Goal: Task Accomplishment & Management: Manage account settings

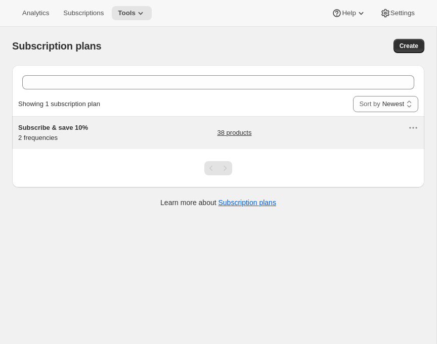
click at [235, 138] on link "38 products" at bounding box center [234, 133] width 34 height 10
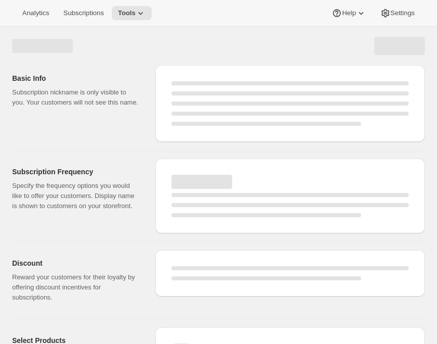
select select "WEEK"
select select "MONTH"
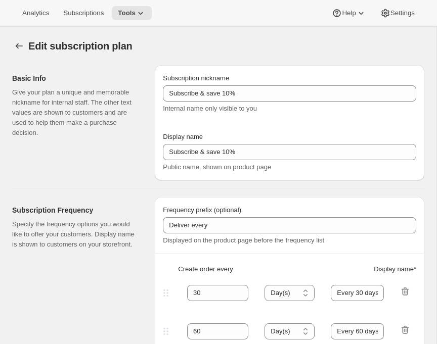
type input "Subscribe & save 10%"
type input "30"
select select "DAY"
type input "Every 30 days"
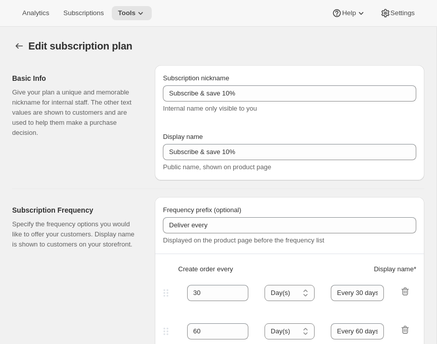
type input "60"
select select "DAY"
type input "Every 60 days"
type input "10"
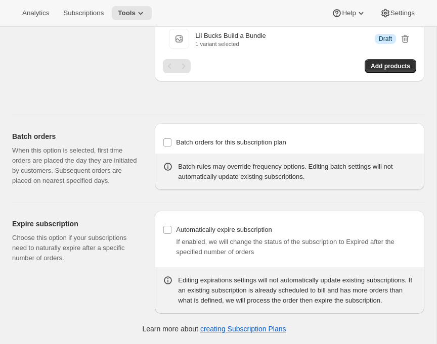
scroll to position [1674, 0]
click at [371, 70] on span "Add products" at bounding box center [390, 66] width 39 height 8
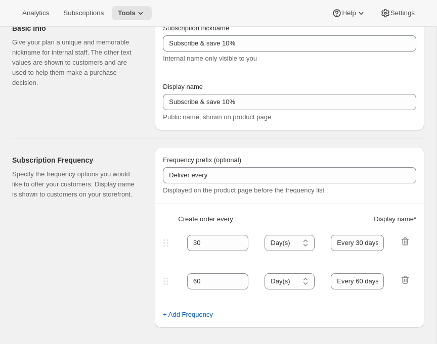
scroll to position [0, 0]
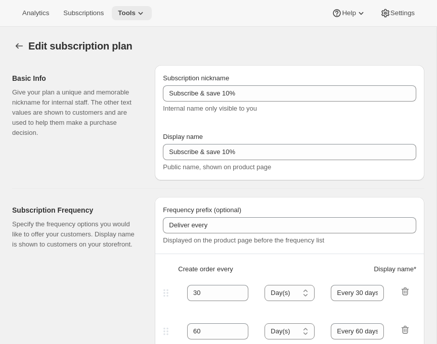
click at [146, 18] on icon at bounding box center [141, 13] width 10 height 10
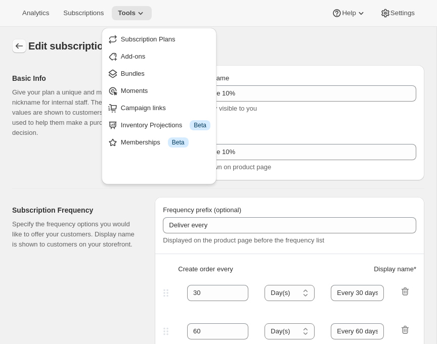
click at [20, 51] on icon "Subscription plans" at bounding box center [19, 46] width 10 height 10
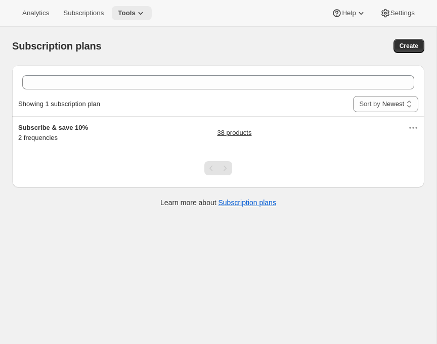
click at [146, 16] on icon at bounding box center [141, 13] width 10 height 10
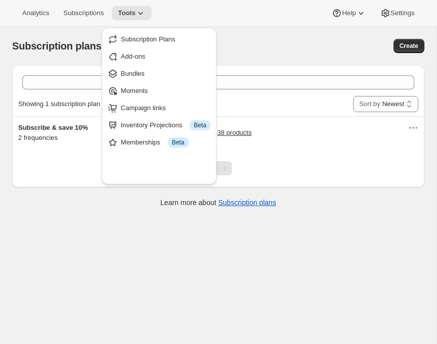
click at [339, 116] on div "Showing 1 subscription plan Sort by Newest Oldest Recently updated Least recent…" at bounding box center [218, 104] width 400 height 24
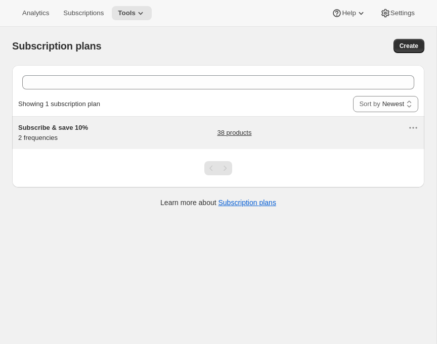
click at [138, 133] on h5 "Subscribe & save 10%" at bounding box center [81, 128] width 126 height 10
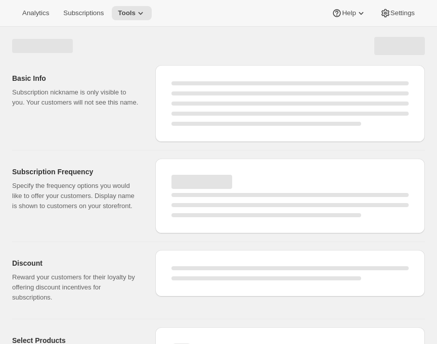
select select "WEEK"
select select "MONTH"
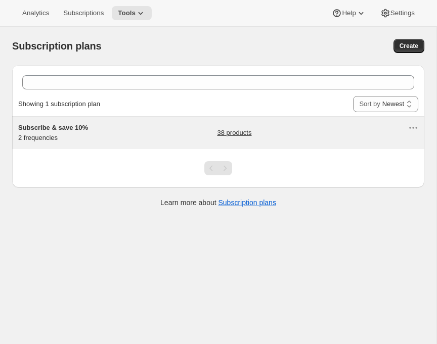
click at [248, 138] on link "38 products" at bounding box center [234, 133] width 34 height 10
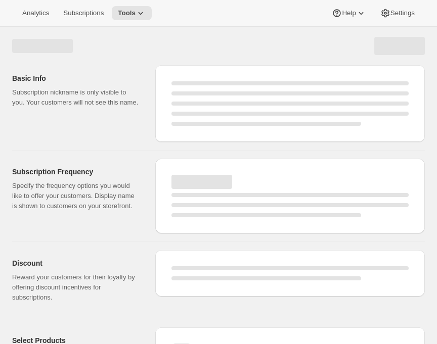
select select "WEEK"
select select "MONTH"
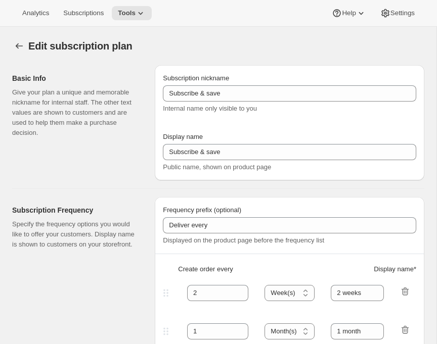
type input "Subscribe & save 10%"
type input "30"
type input "Every 30 days"
type input "60"
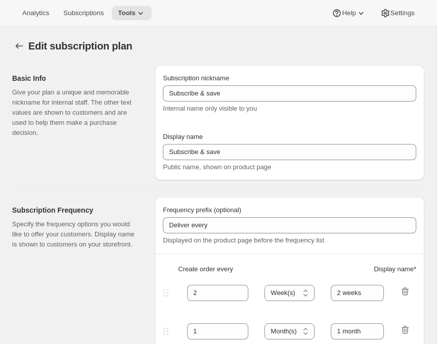
type input "Every 60 days"
type input "10"
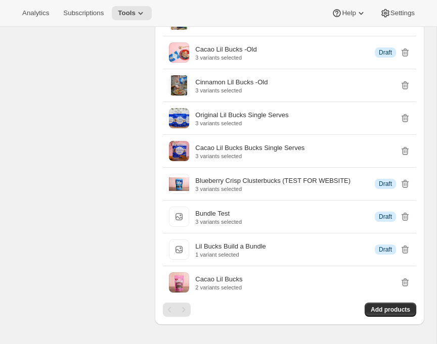
scroll to position [976, 0]
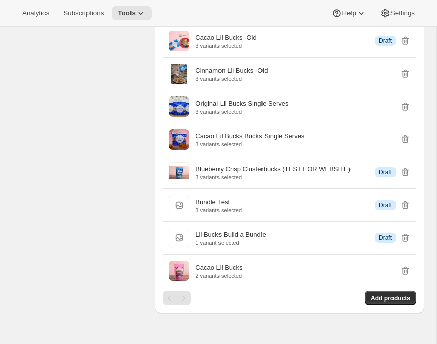
copy h2 "Select Products"
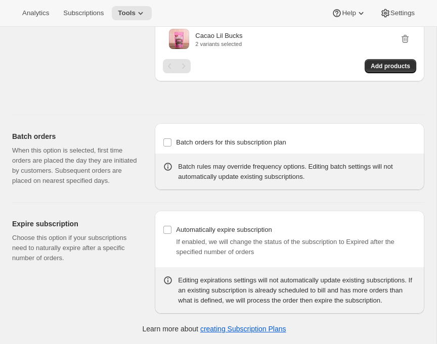
scroll to position [1697, 0]
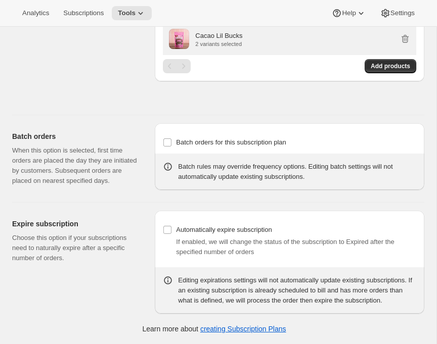
click at [195, 47] on p "2 variants selected" at bounding box center [218, 44] width 47 height 6
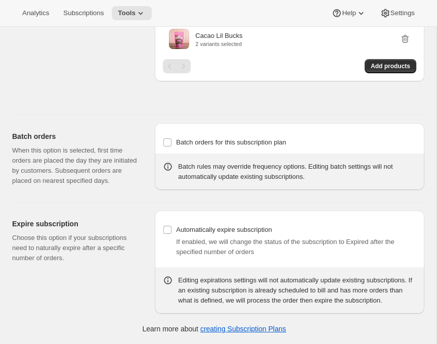
click at [371, 70] on span "Add products" at bounding box center [390, 66] width 39 height 8
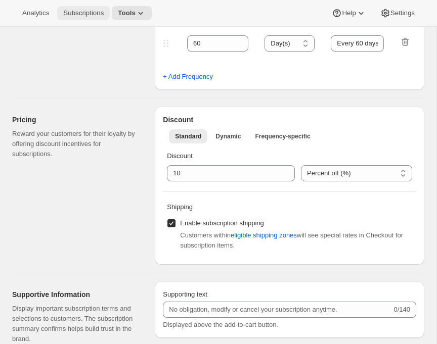
scroll to position [0, 0]
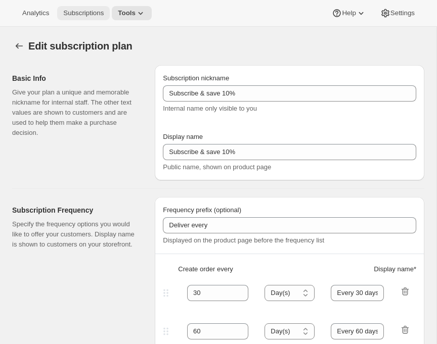
click at [104, 17] on span "Subscriptions" at bounding box center [83, 13] width 40 height 8
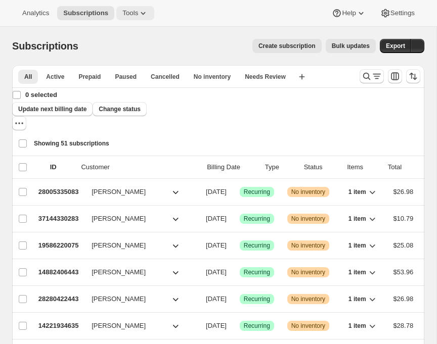
click at [138, 14] on span "Tools" at bounding box center [130, 13] width 16 height 8
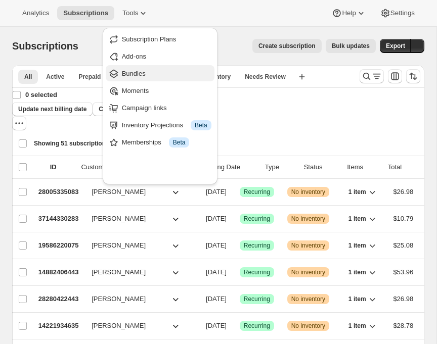
click at [135, 77] on span "Bundles" at bounding box center [134, 74] width 24 height 8
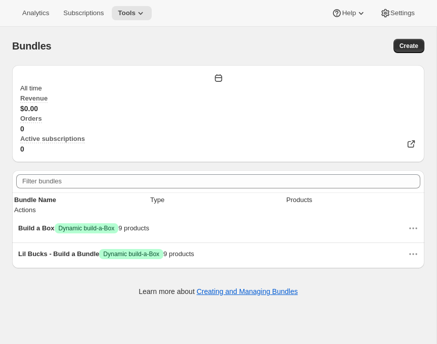
scroll to position [33, 0]
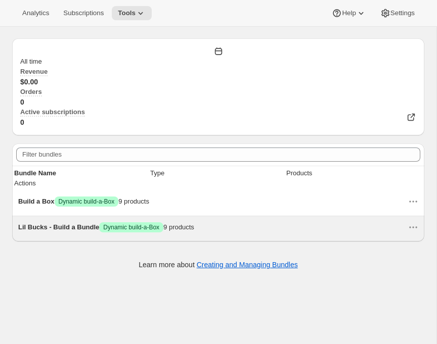
click at [67, 231] on span "Lil Bucks - Build a Bundle" at bounding box center [58, 228] width 81 height 8
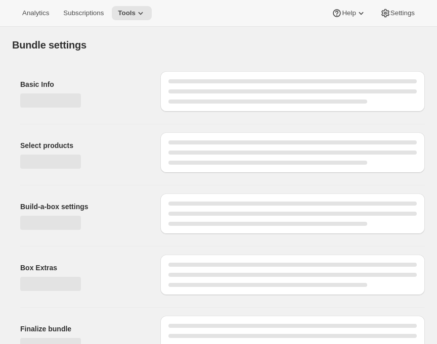
type input "Lil Bucks - Build a Bundle"
radio input "true"
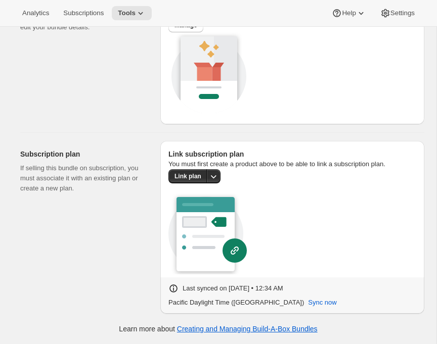
scroll to position [2061, 0]
click at [208, 182] on icon "More actions" at bounding box center [213, 176] width 10 height 10
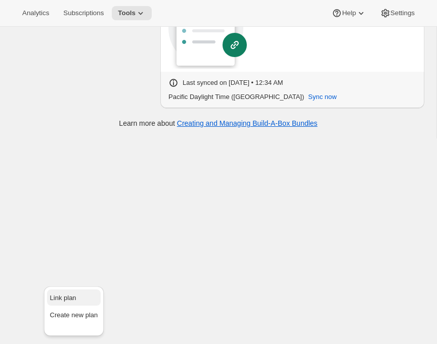
click at [56, 294] on span "Link plan" at bounding box center [63, 298] width 26 height 8
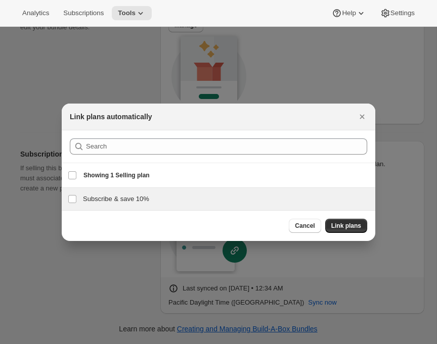
click at [83, 204] on h3 "Subscribe & save 10%" at bounding box center [226, 199] width 286 height 10
checkbox input "true"
click at [315, 230] on span "Cancel" at bounding box center [305, 226] width 20 height 8
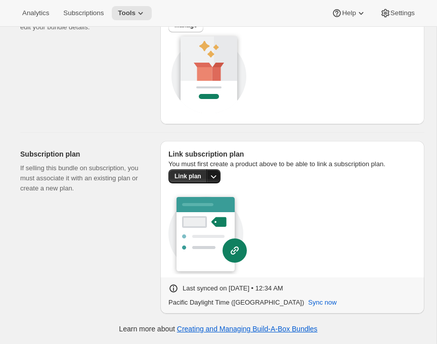
click at [206, 184] on button "More actions" at bounding box center [213, 176] width 14 height 14
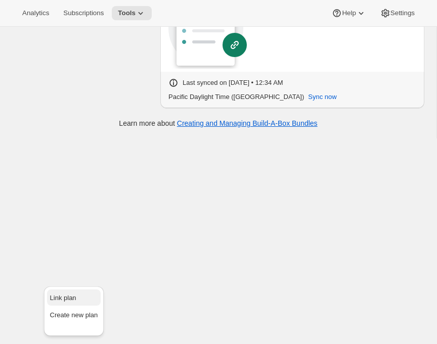
click at [71, 293] on span "Link plan" at bounding box center [74, 298] width 48 height 10
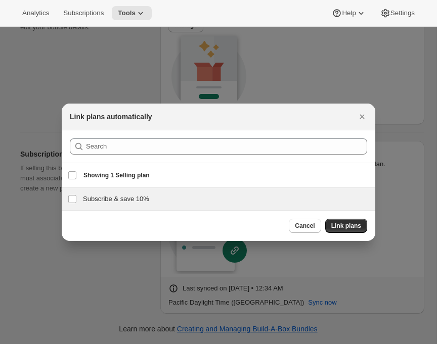
click at [83, 204] on h3 "Subscribe & save 10%" at bounding box center [226, 199] width 286 height 10
checkbox input "true"
click at [361, 230] on span "Link plans" at bounding box center [346, 226] width 30 height 8
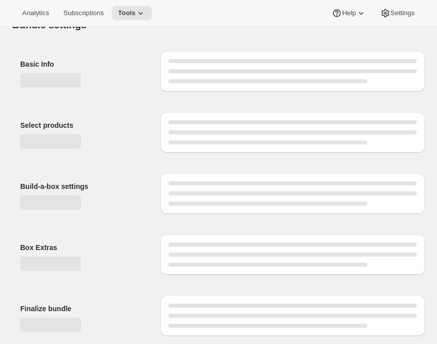
scroll to position [2187, 0]
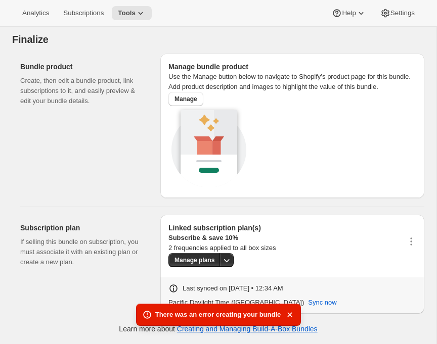
click at [190, 243] on p "2 frequencies applied to all box sizes" at bounding box center [221, 248] width 107 height 10
click at [406, 237] on icon "button" at bounding box center [411, 242] width 10 height 10
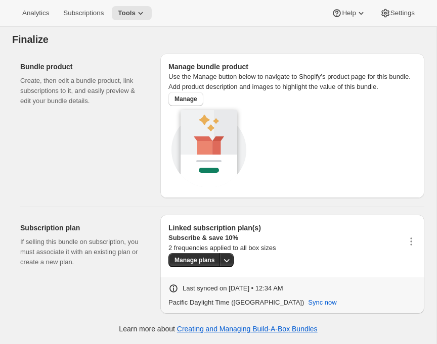
click at [168, 243] on p "2 frequencies applied to all box sizes" at bounding box center [221, 248] width 107 height 10
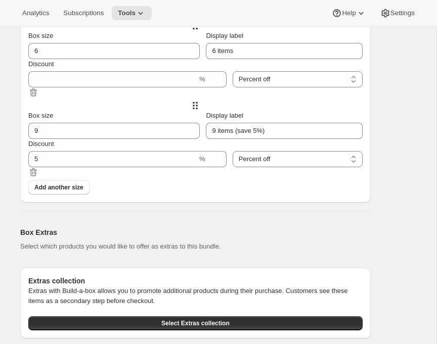
scroll to position [1446, 0]
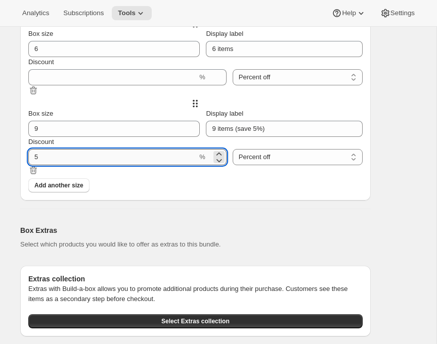
click at [130, 165] on input "Discount" at bounding box center [112, 157] width 169 height 16
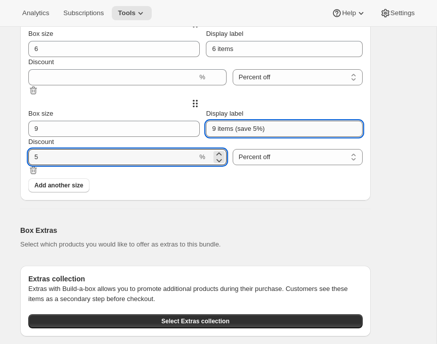
click at [282, 137] on input "9 items (save 5%)" at bounding box center [284, 129] width 156 height 16
click at [153, 165] on input "Discount" at bounding box center [112, 157] width 169 height 16
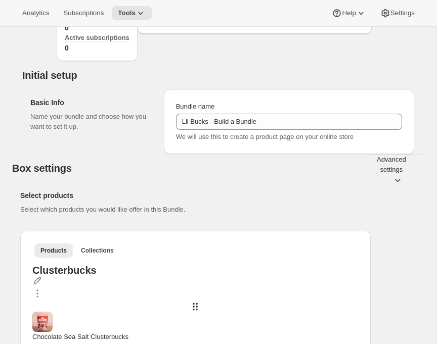
scroll to position [78, 0]
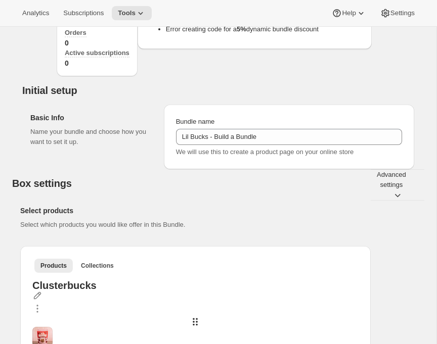
drag, startPoint x: 232, startPoint y: 127, endPoint x: 361, endPoint y: 126, distance: 128.5
click at [361, 24] on li "Error expiring dynamic bundle discount code box-discount-3YA0YS" at bounding box center [265, 19] width 198 height 10
copy strong "box-discount-3YA0YS"
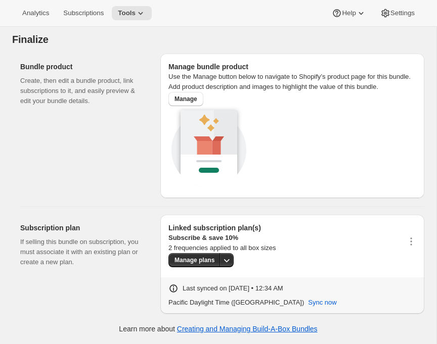
scroll to position [2187, 0]
click at [222, 255] on icon "More actions" at bounding box center [227, 260] width 10 height 10
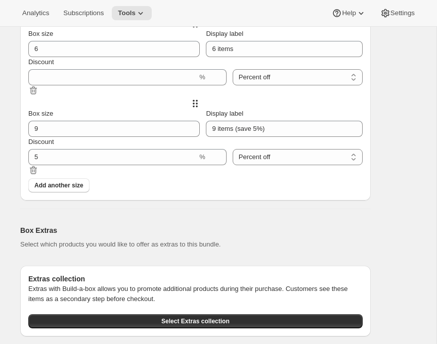
scroll to position [1487, 0]
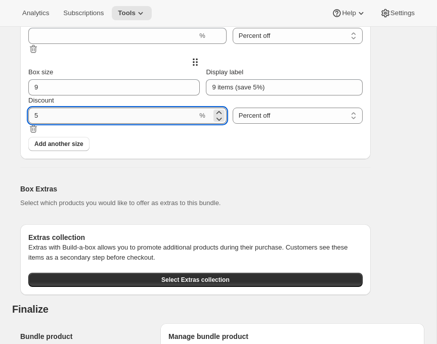
click at [142, 124] on input "Discount" at bounding box center [112, 116] width 169 height 16
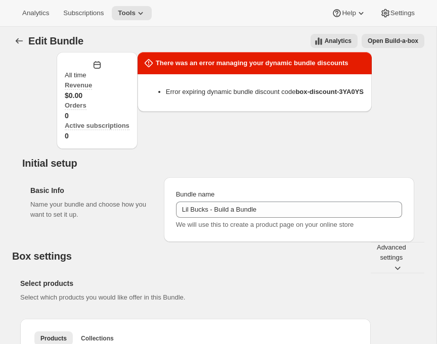
scroll to position [0, 0]
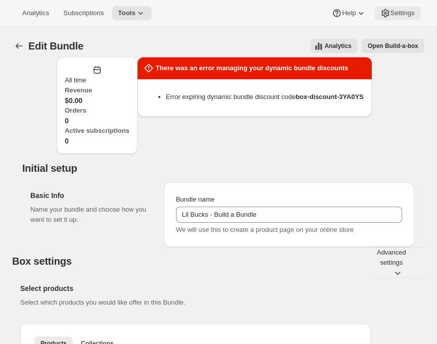
click at [390, 13] on span "Settings" at bounding box center [402, 13] width 24 height 8
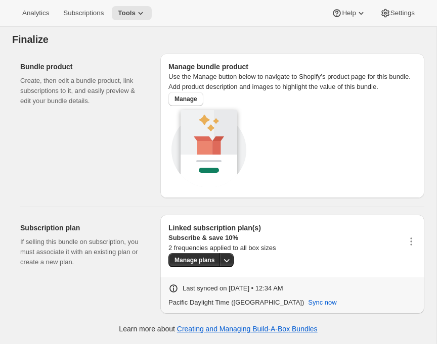
scroll to position [1836, 0]
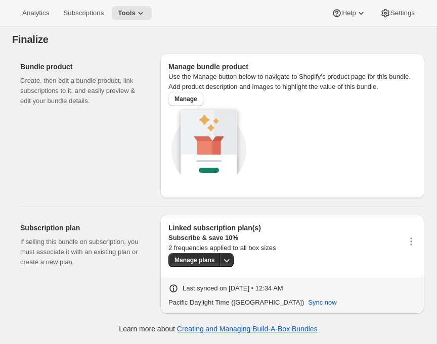
click at [168, 243] on p "2 frequencies applied to all box sizes" at bounding box center [221, 248] width 107 height 10
click at [406, 237] on icon "button" at bounding box center [411, 242] width 10 height 10
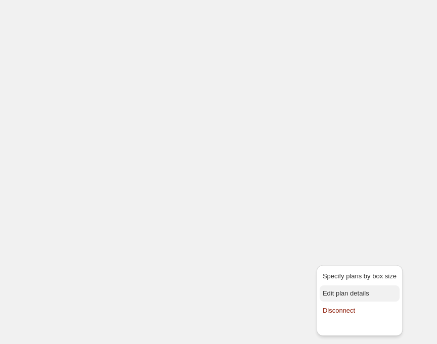
click at [350, 289] on span "Edit plan details" at bounding box center [360, 294] width 74 height 10
type input "5"
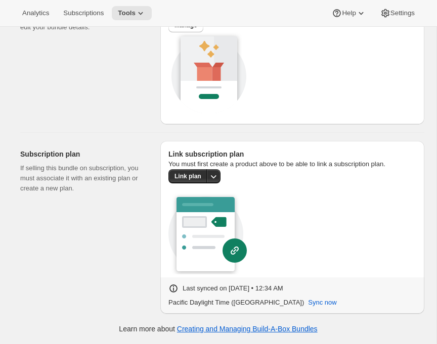
scroll to position [2149, 0]
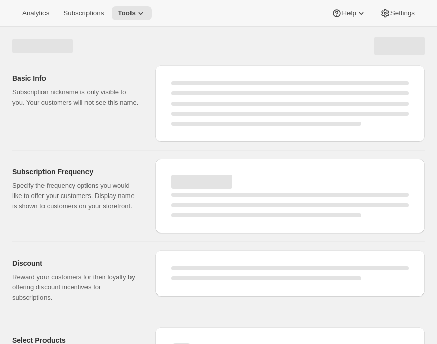
select select "WEEK"
select select "MONTH"
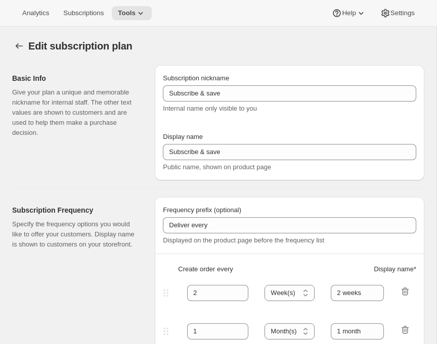
type input "Subscribe & save 10%"
type input "30"
type input "Every 30 days"
type input "60"
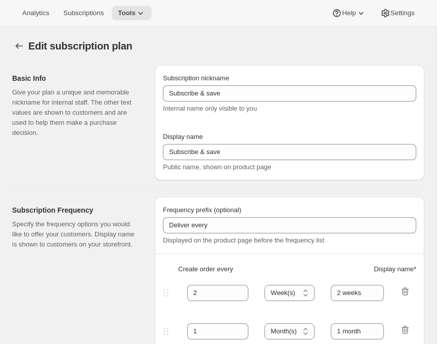
type input "Every 60 days"
type input "10"
click at [17, 53] on div "Edit subscription plan" at bounding box center [218, 46] width 412 height 14
click at [21, 51] on icon "Subscription plans" at bounding box center [19, 46] width 10 height 10
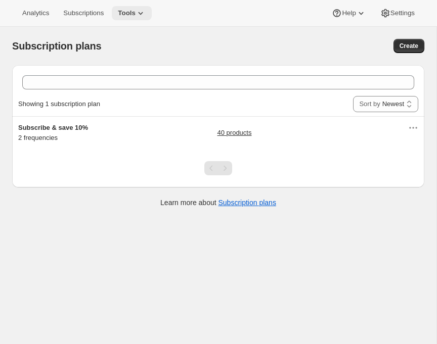
click at [146, 17] on icon at bounding box center [141, 13] width 10 height 10
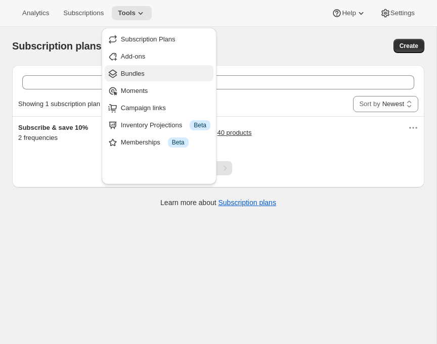
click at [145, 77] on span "Bundles" at bounding box center [133, 74] width 24 height 8
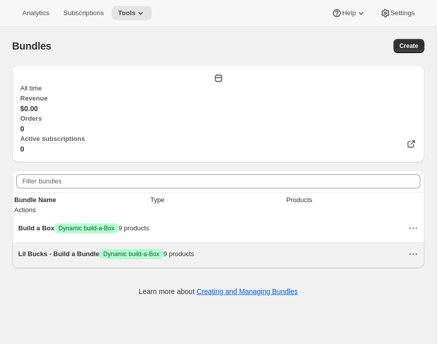
click at [69, 259] on div "Lil Bucks - Build a Bundle Success Dynamic build-a-Box 9 products" at bounding box center [213, 254] width 390 height 10
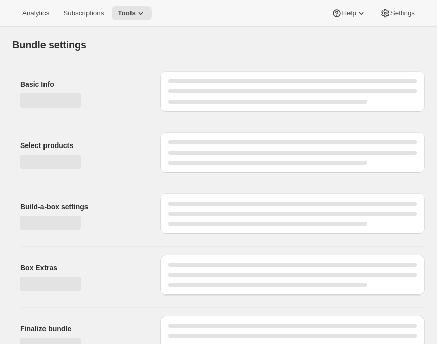
type input "Lil Bucks - Build a Bundle"
radio input "true"
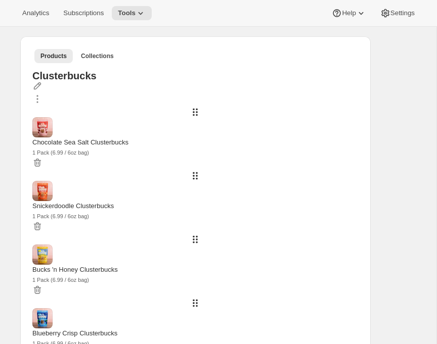
scroll to position [325, 0]
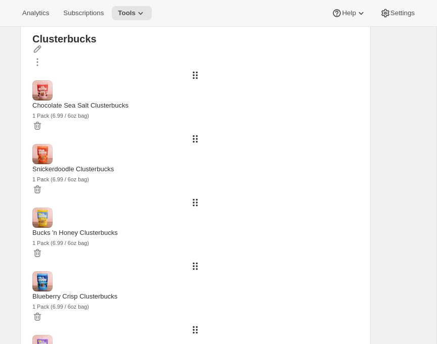
click at [114, 23] on span "Collections" at bounding box center [97, 19] width 33 height 8
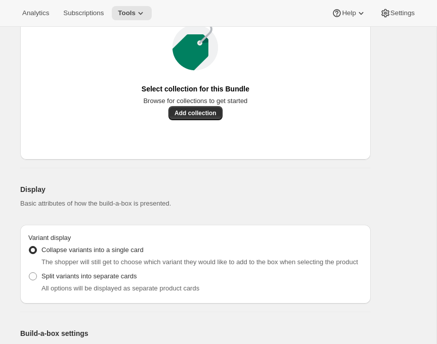
scroll to position [408, 0]
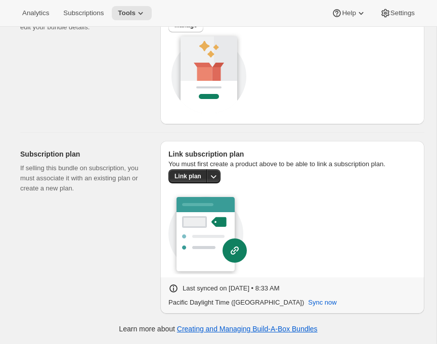
scroll to position [1970, 0]
click at [168, 184] on button "Link plan" at bounding box center [187, 176] width 39 height 14
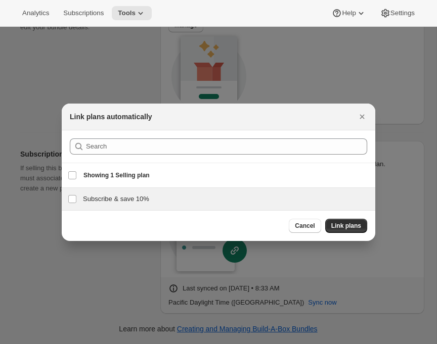
click at [95, 204] on h3 "Subscribe & save 10%" at bounding box center [226, 199] width 286 height 10
checkbox input "true"
click at [361, 230] on span "Link plans" at bounding box center [346, 226] width 30 height 8
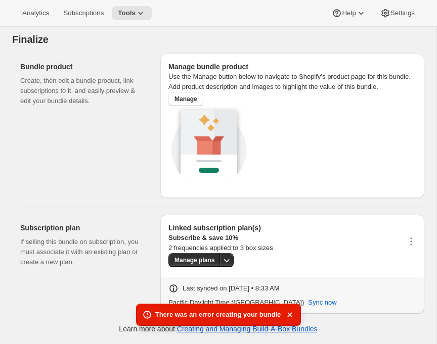
scroll to position [1995, 0]
click at [100, 17] on span "Subscriptions" at bounding box center [83, 13] width 40 height 8
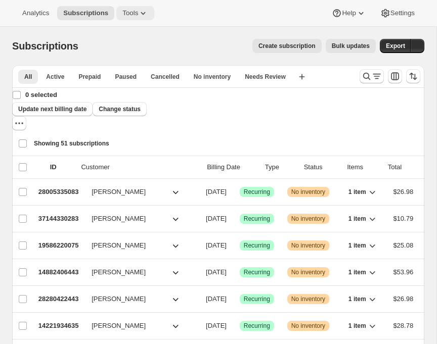
click at [138, 17] on span "Tools" at bounding box center [130, 13] width 16 height 8
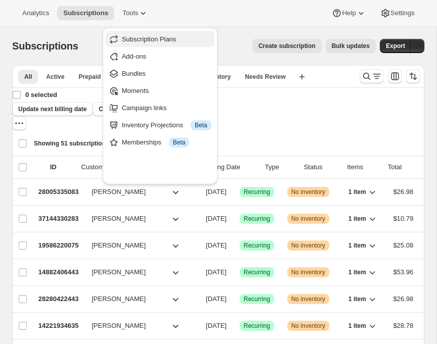
click at [170, 39] on span "Subscription Plans" at bounding box center [149, 39] width 55 height 8
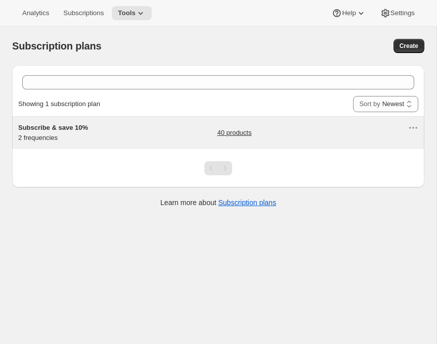
click at [241, 138] on link "40 products" at bounding box center [234, 133] width 34 height 10
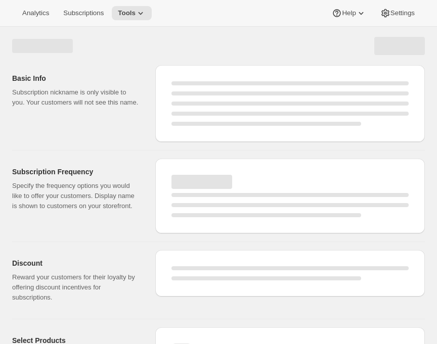
select select "WEEK"
select select "MONTH"
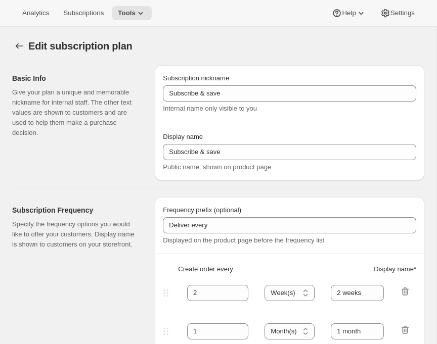
type input "Subscribe & save 10%"
type input "30"
type input "Every 30 days"
type input "60"
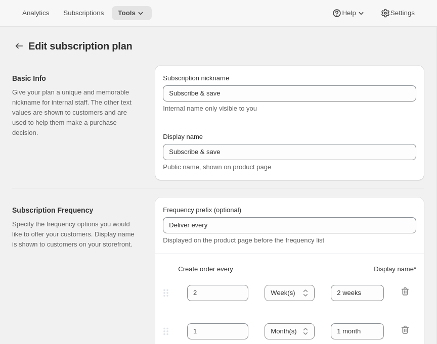
type input "Every 60 days"
type input "10"
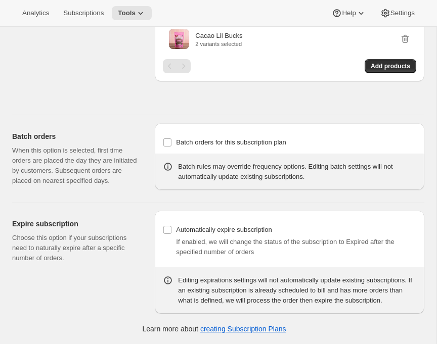
scroll to position [1983, 0]
click at [402, 14] on span "Settings" at bounding box center [402, 13] width 24 height 8
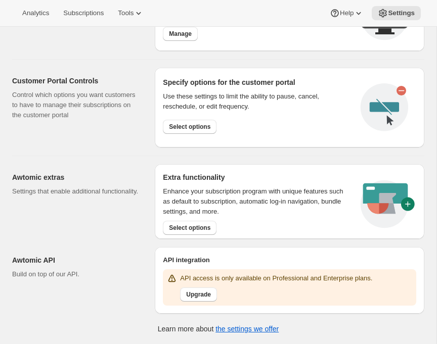
scroll to position [1055, 0]
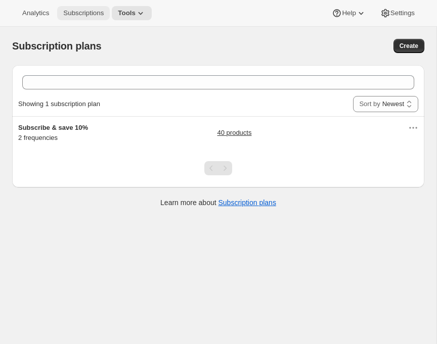
click at [104, 14] on span "Subscriptions" at bounding box center [83, 13] width 40 height 8
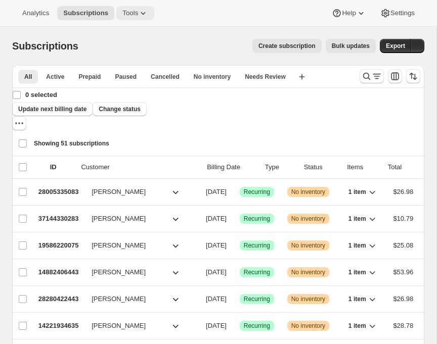
click at [138, 13] on span "Tools" at bounding box center [130, 13] width 16 height 8
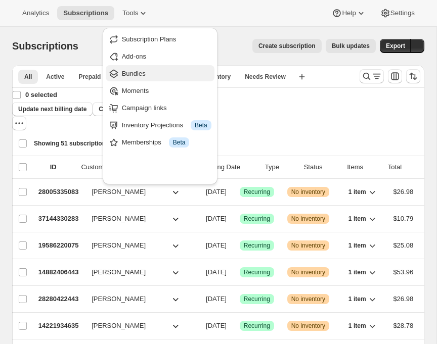
click at [142, 81] on button "Bundles" at bounding box center [160, 73] width 109 height 16
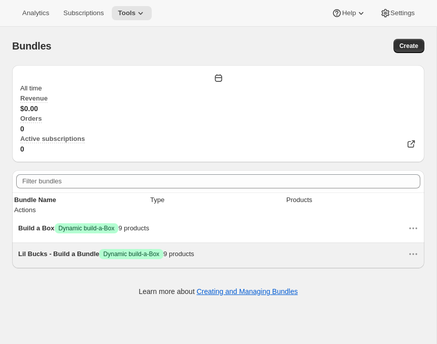
click at [92, 258] on span "Lil Bucks - Build a Bundle" at bounding box center [58, 254] width 81 height 8
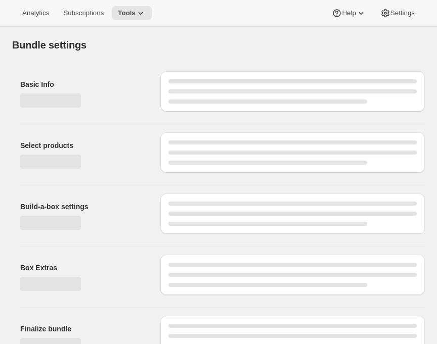
type input "Lil Bucks - Build a Bundle"
radio input "true"
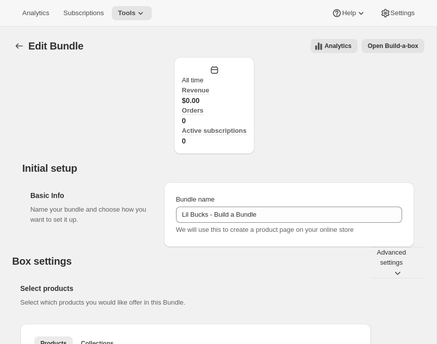
click at [383, 48] on span "Open Build-a-box" at bounding box center [393, 46] width 51 height 8
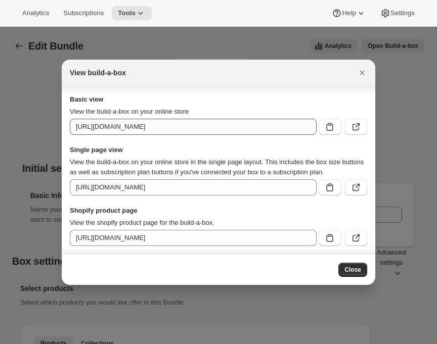
scroll to position [33, 0]
click at [337, 51] on div at bounding box center [218, 172] width 437 height 344
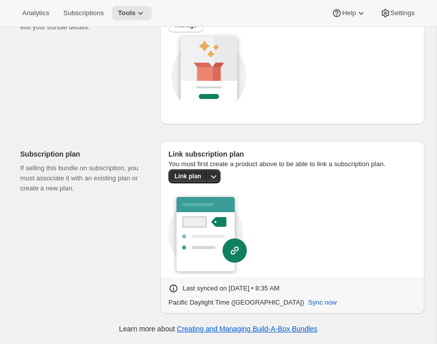
scroll to position [1970, 0]
click at [208, 182] on icon "More actions" at bounding box center [213, 176] width 10 height 10
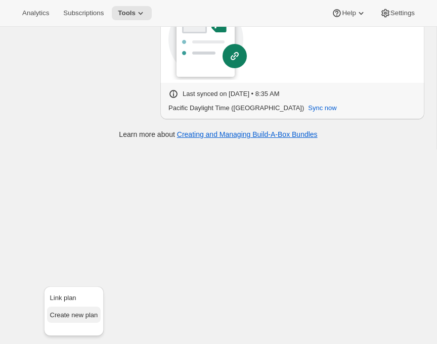
click at [71, 312] on span "Create new plan" at bounding box center [74, 316] width 48 height 8
select select "WEEK"
select select "MONTH"
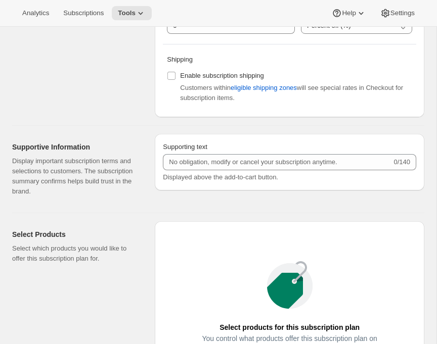
scroll to position [535, 0]
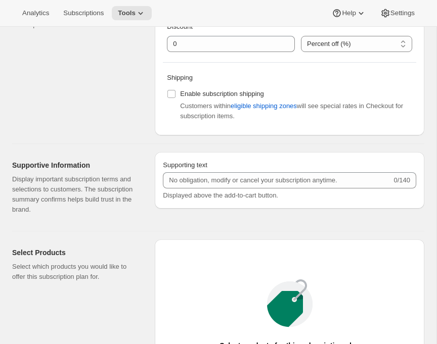
type input "1"
select select "MONTH"
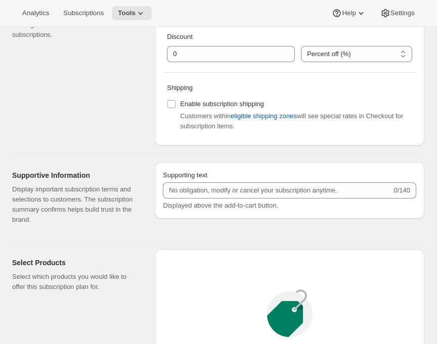
type input "1 month"
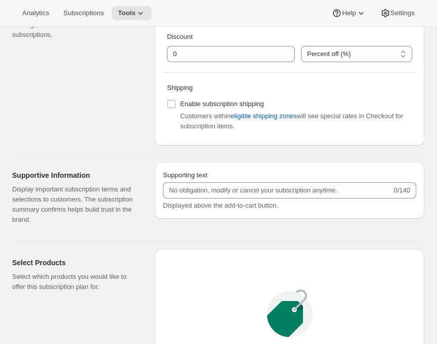
type input "2"
type input "30"
select select "DAY"
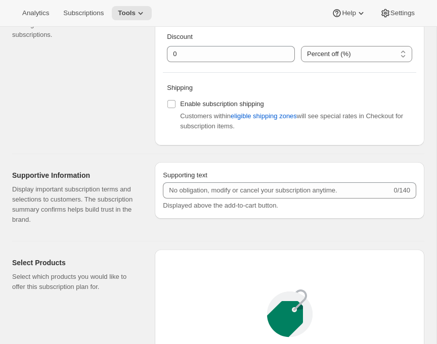
type input "60"
select select "DAY"
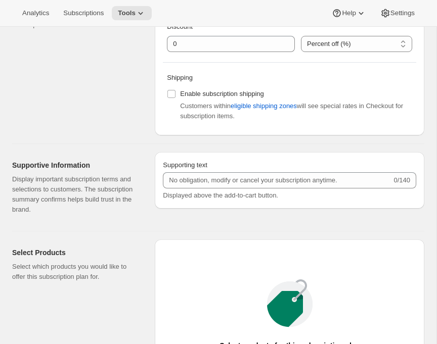
type input "30 Days"
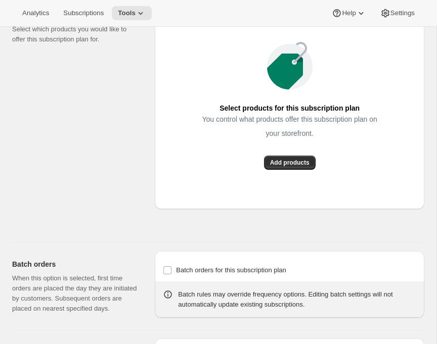
scroll to position [767, 0]
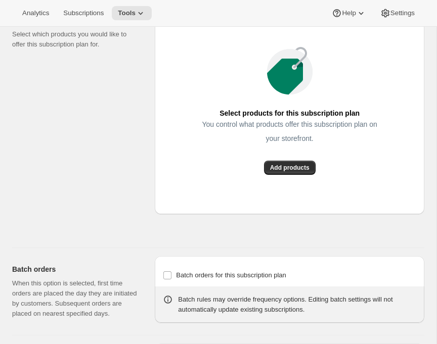
type input "60 Days"
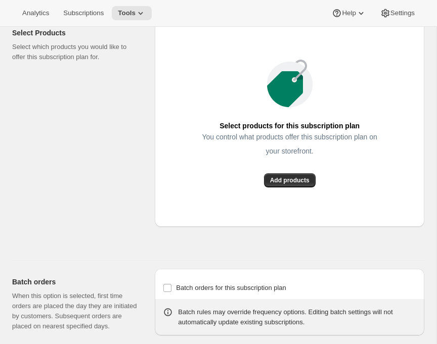
scroll to position [754, 0]
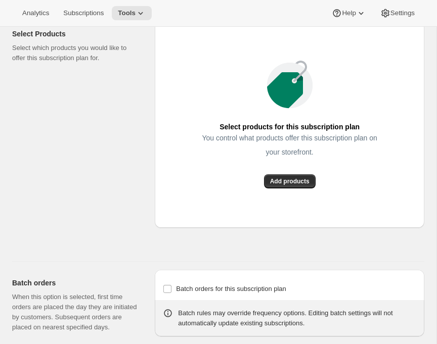
type input "10"
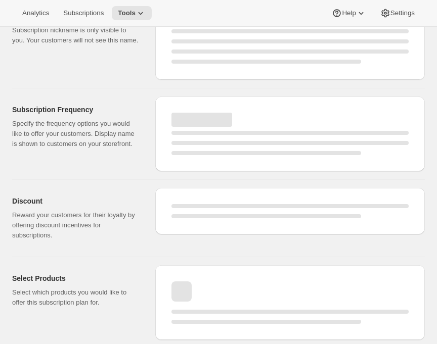
select select "WEEK"
select select "MONTH"
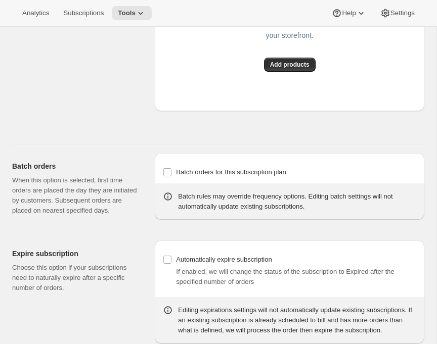
type input "30"
type input "30 Days"
type input "60"
type input "60 Days"
type input "10"
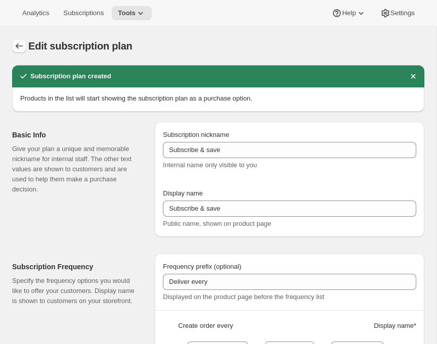
click at [23, 50] on icon "Subscription plans" at bounding box center [19, 46] width 10 height 10
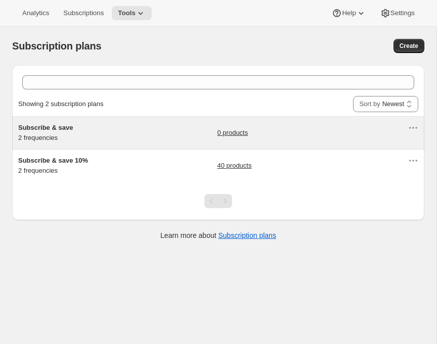
click at [158, 143] on div "Subscribe & save 2 frequencies 0 products" at bounding box center [213, 133] width 390 height 20
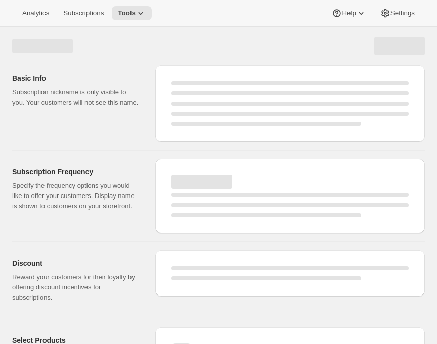
select select "WEEK"
select select "MONTH"
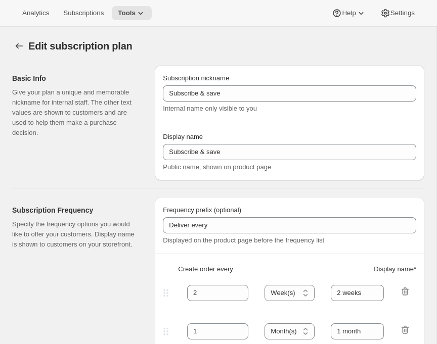
type input "30"
select select "DAY"
type input "30 Days"
type input "60"
select select "DAY"
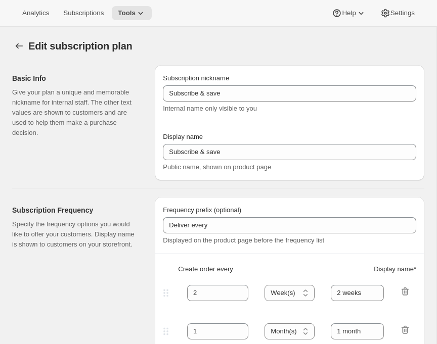
type input "60 Days"
type input "10"
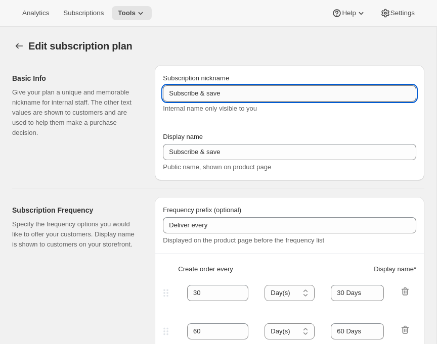
click at [163, 102] on input "Subscribe & save" at bounding box center [289, 93] width 253 height 16
type input "Subscribe & save [test]"
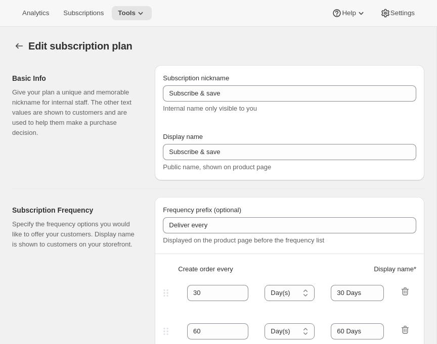
type input "Subscribe & save [test]"
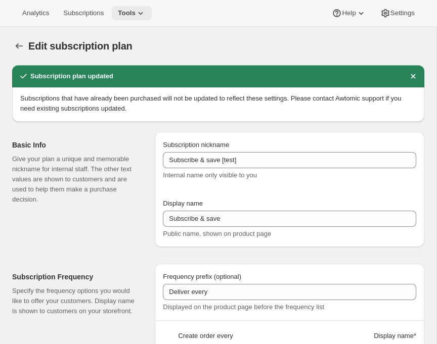
click at [136, 12] on span "Tools" at bounding box center [127, 13] width 18 height 8
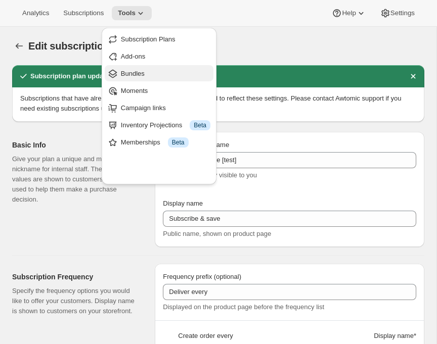
click at [144, 77] on span "Bundles" at bounding box center [133, 74] width 24 height 8
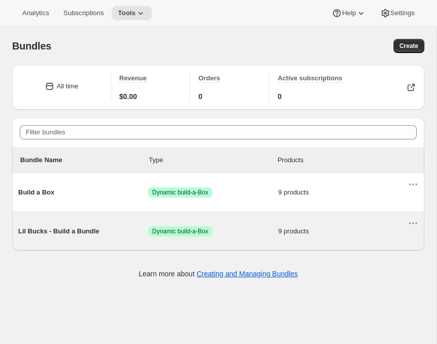
click at [98, 251] on div "Lil Bucks - Build a Bundle Success Dynamic build-a-Box 9 products" at bounding box center [218, 231] width 412 height 38
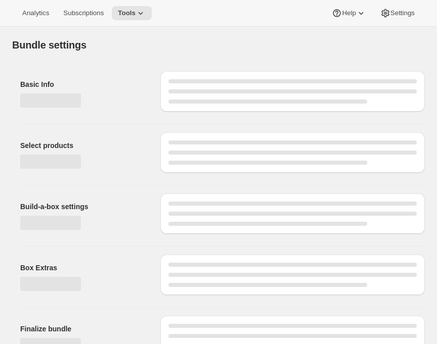
type input "Lil Bucks - Build a Bundle"
radio input "true"
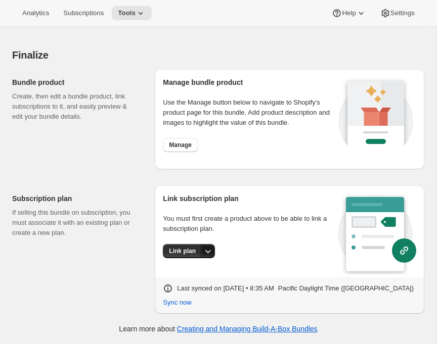
click at [201, 257] on button "More actions" at bounding box center [208, 251] width 14 height 14
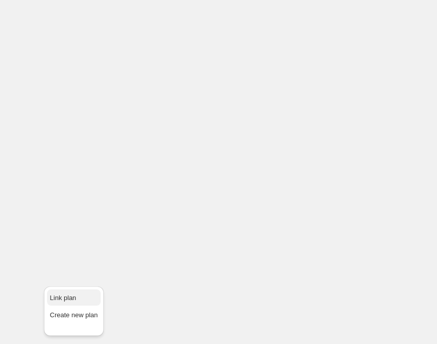
scroll to position [1970, 0]
click at [66, 293] on span "Link plan" at bounding box center [74, 298] width 48 height 10
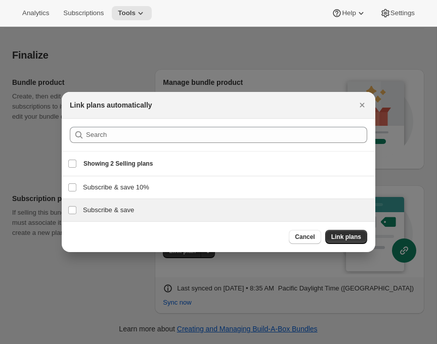
click at [83, 215] on h3 "Subscribe & save" at bounding box center [226, 210] width 286 height 10
checkbox input "true"
click at [361, 241] on span "Link plans" at bounding box center [346, 237] width 30 height 8
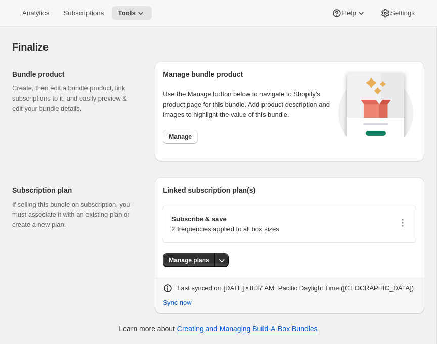
scroll to position [1995, 0]
click at [171, 214] on p "Subscribe & save" at bounding box center [224, 219] width 107 height 10
click at [402, 206] on div "Subscribe & save 2 frequencies applied to all box sizes" at bounding box center [289, 224] width 253 height 37
click at [398, 218] on icon "button" at bounding box center [403, 223] width 10 height 10
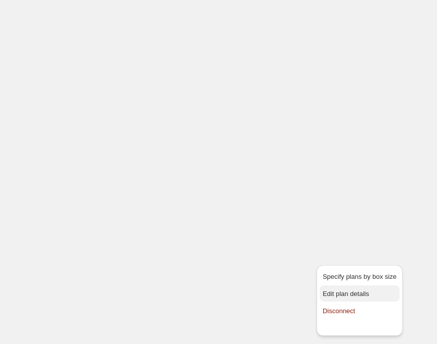
click at [359, 290] on span "Edit plan details" at bounding box center [346, 294] width 47 height 8
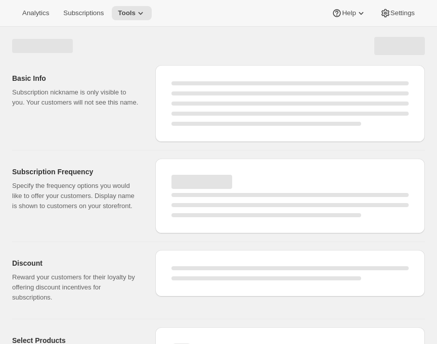
select select "WEEK"
select select "MONTH"
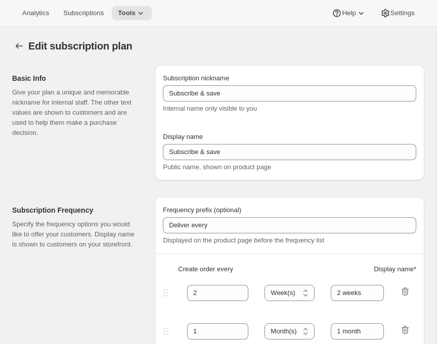
type input "Subscribe & save [test]"
type input "30"
select select "DAY"
type input "30 Days"
type input "60"
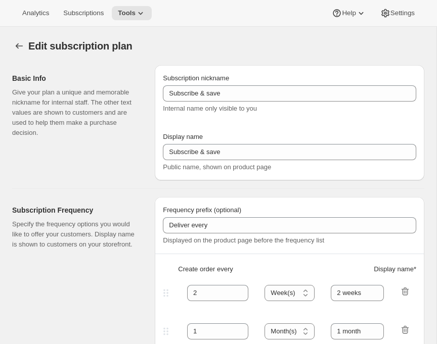
select select "DAY"
type input "60 Days"
type input "10"
